Goal: Task Accomplishment & Management: Manage account settings

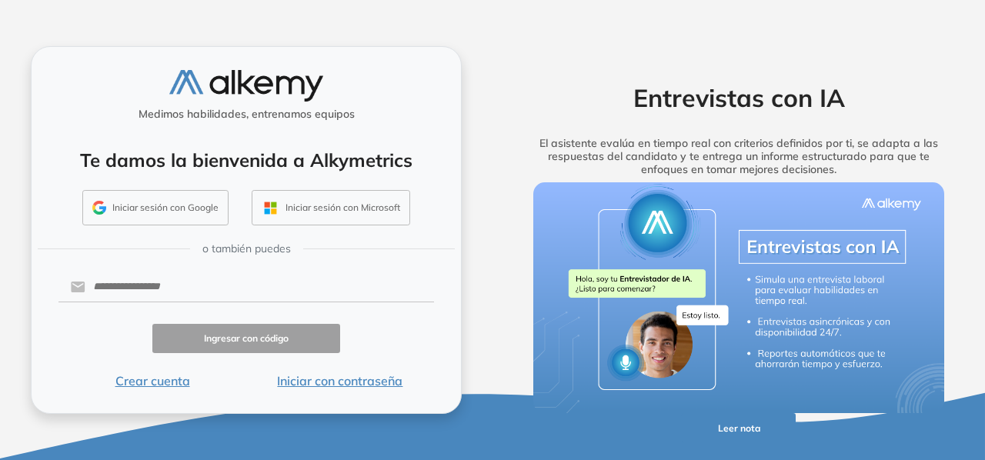
click at [184, 207] on button "Iniciar sesión con Google" at bounding box center [155, 207] width 146 height 35
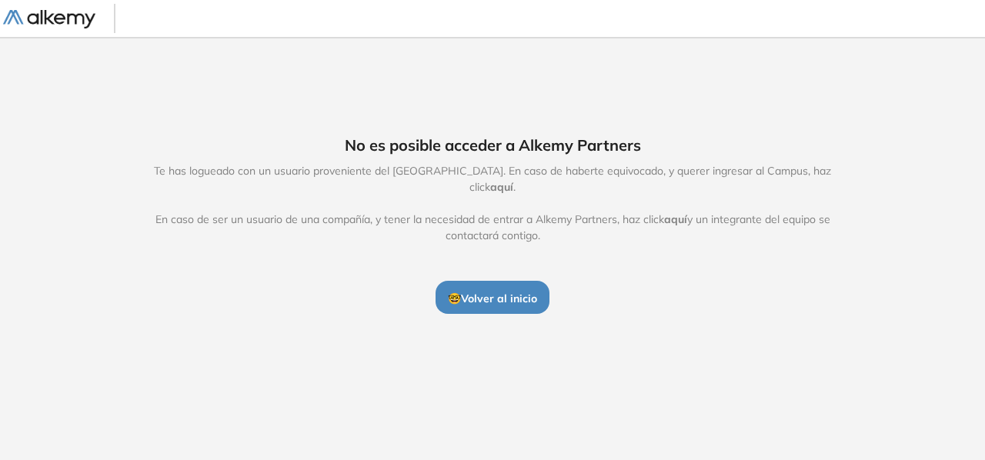
click at [678, 212] on span "aquí" at bounding box center [675, 219] width 23 height 14
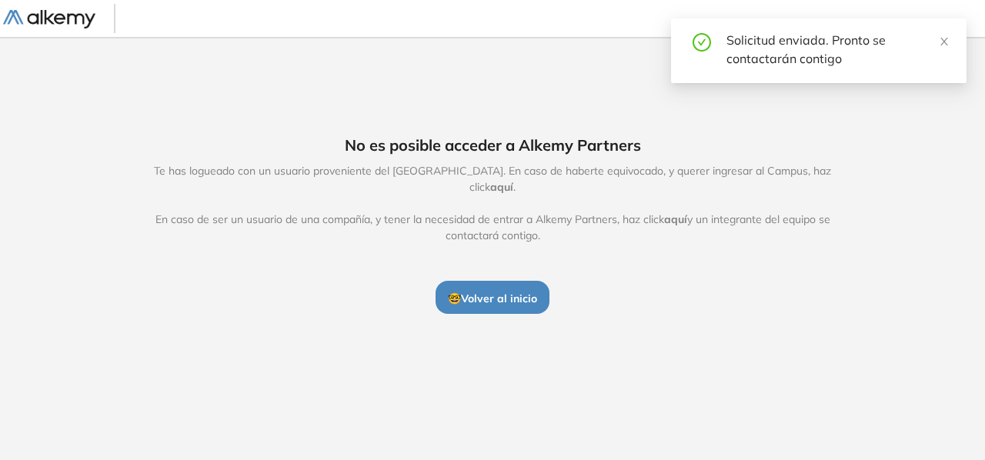
click at [461, 292] on span "🤓 Volver al inicio" at bounding box center [492, 299] width 89 height 14
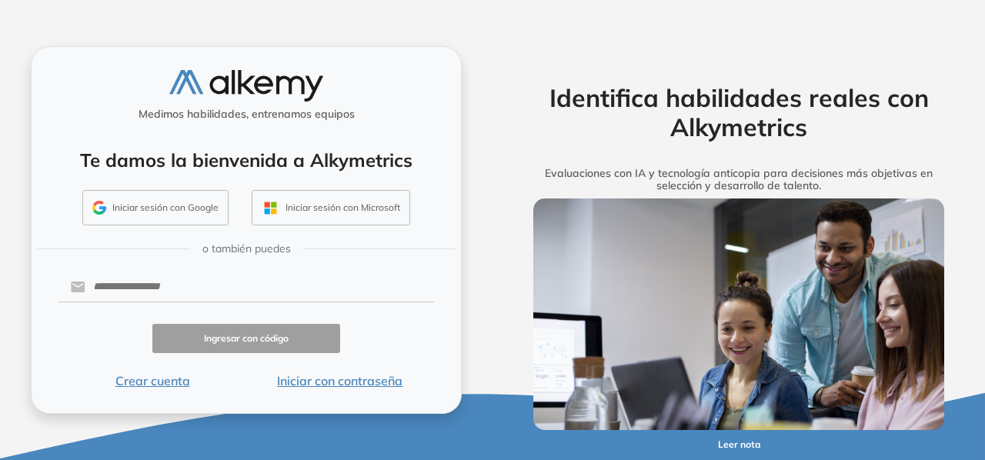
click at [136, 212] on button "Iniciar sesión con Google" at bounding box center [155, 207] width 146 height 35
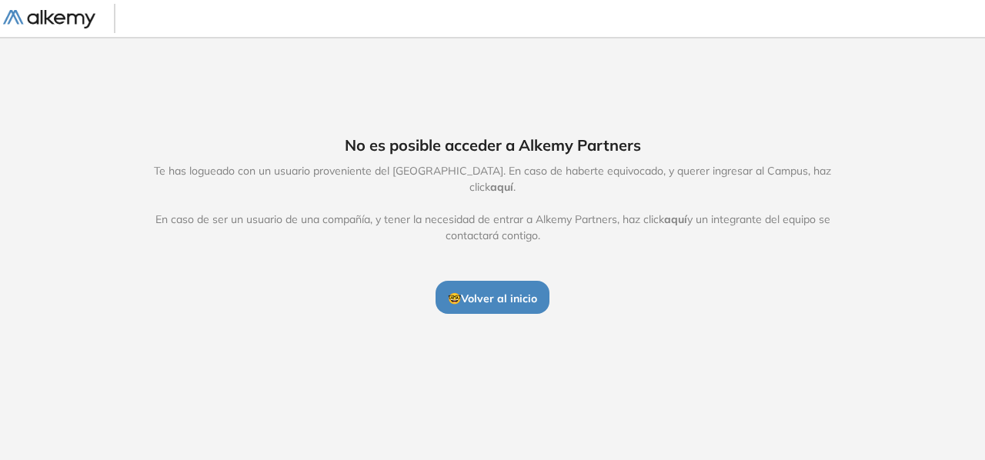
click at [513, 180] on span "aquí" at bounding box center [501, 187] width 23 height 14
